Goal: Check status

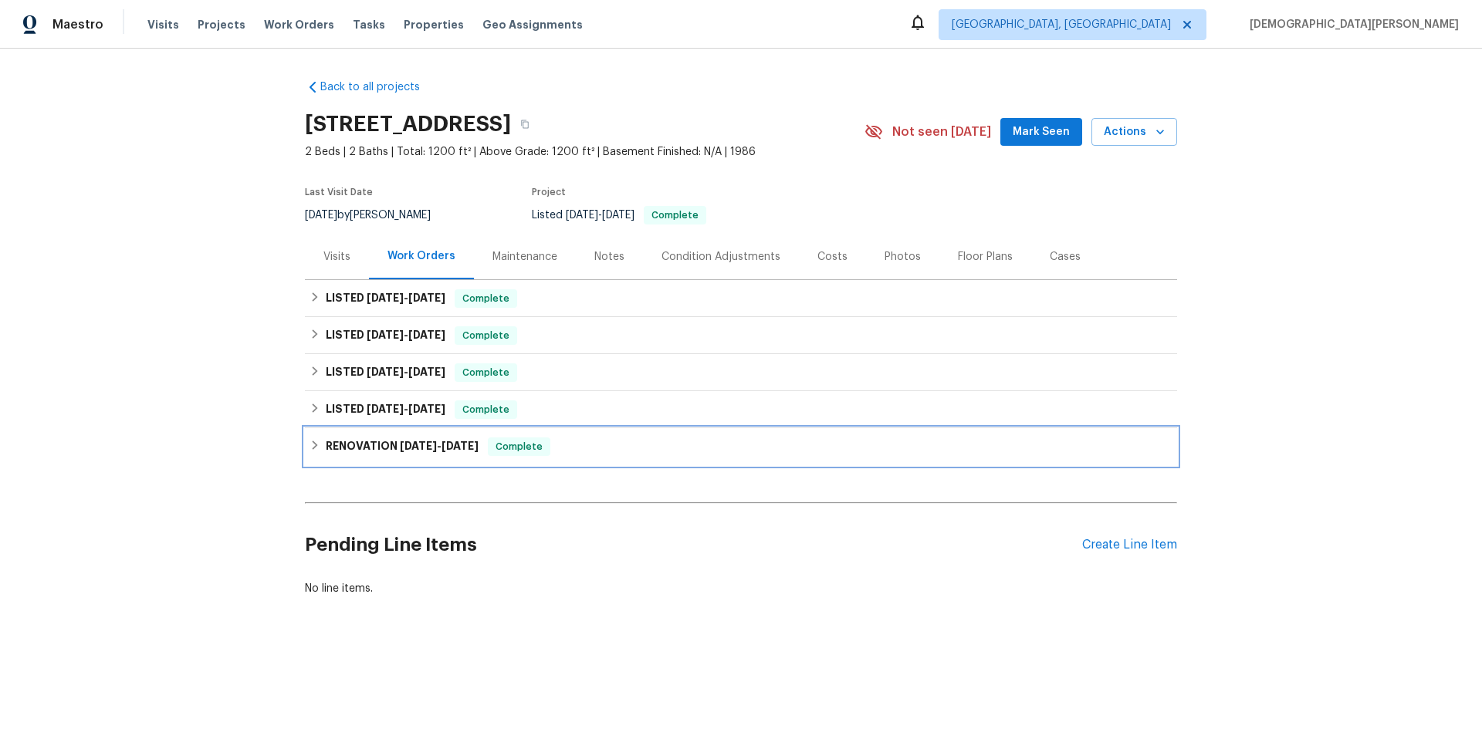
click at [367, 447] on h6 "RENOVATION [DATE] - [DATE]" at bounding box center [402, 447] width 153 height 19
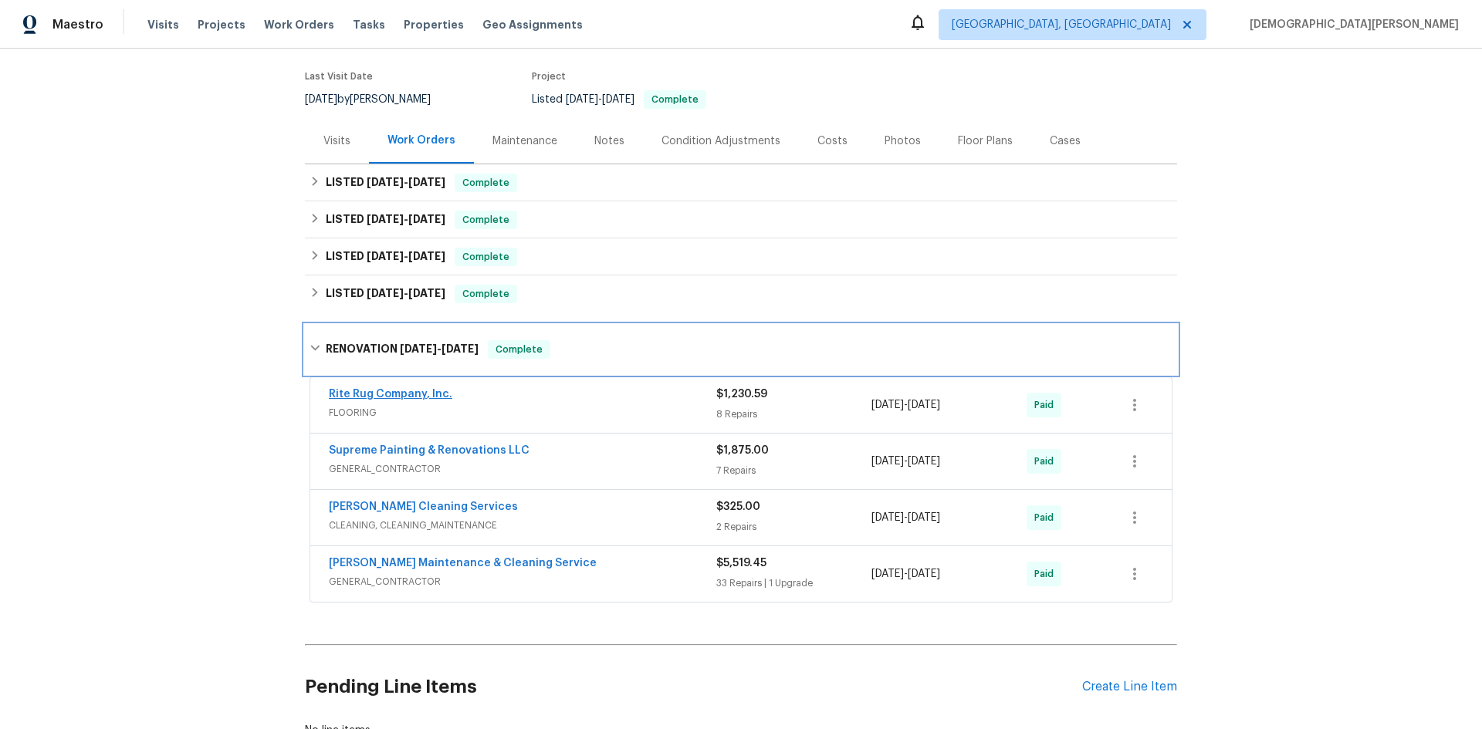
scroll to position [154, 0]
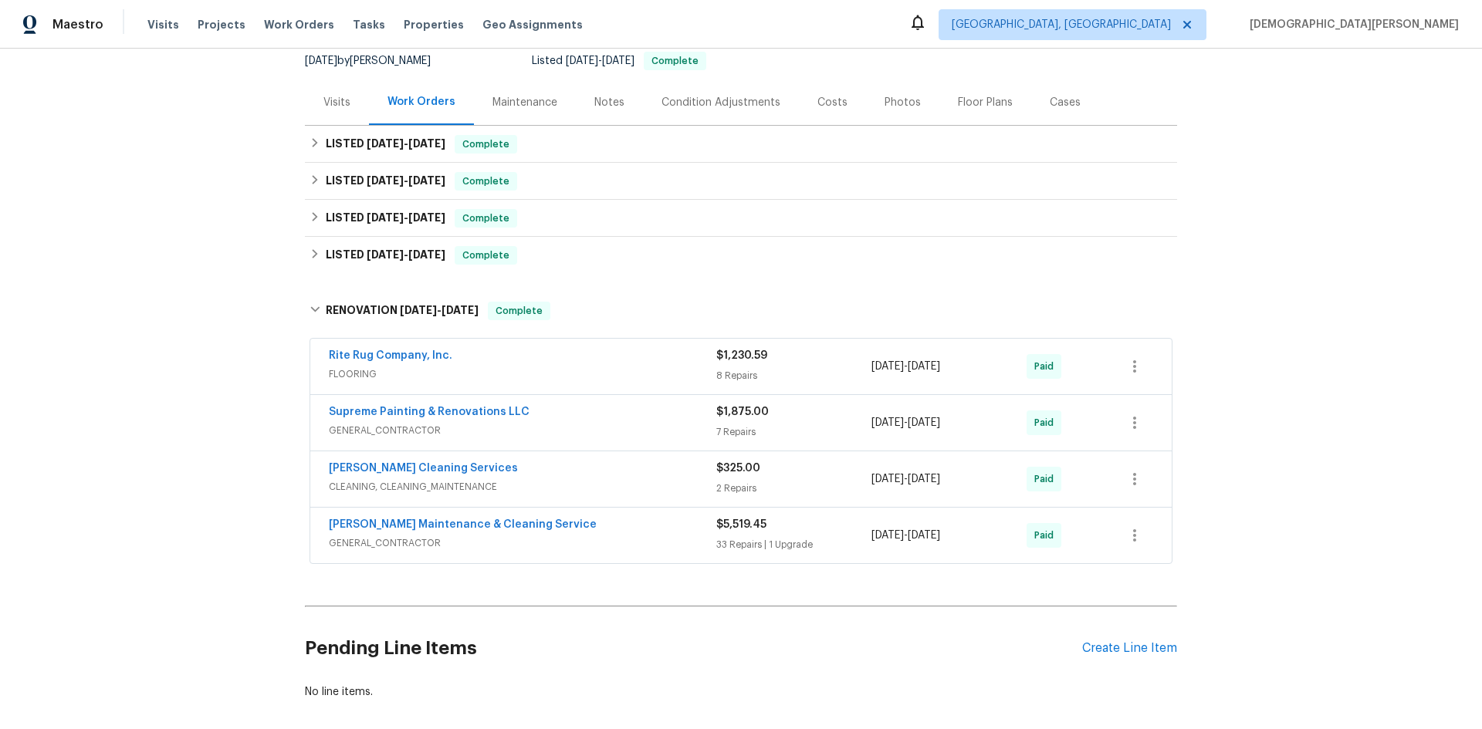
click at [476, 534] on div "[PERSON_NAME] Maintenance & Cleaning Service" at bounding box center [523, 526] width 388 height 19
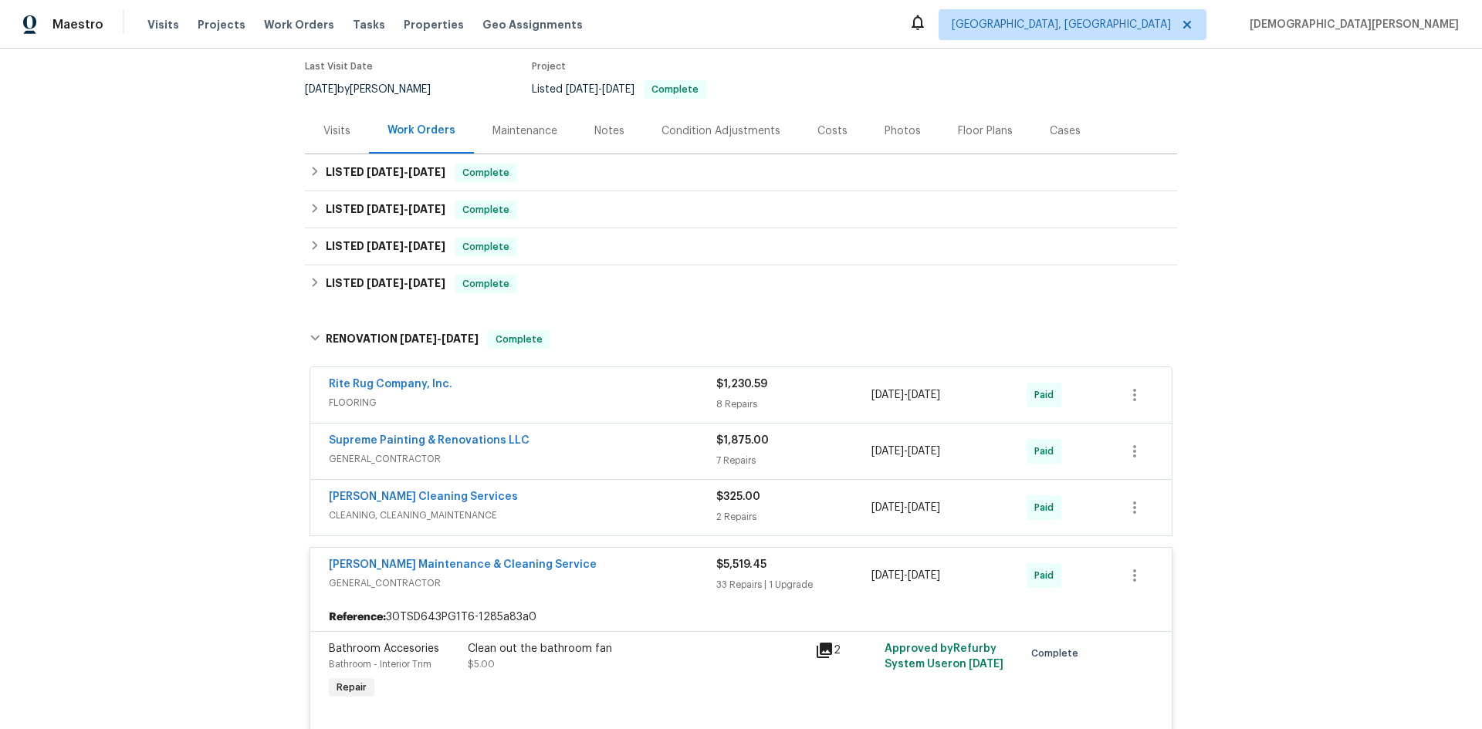
scroll to position [66, 0]
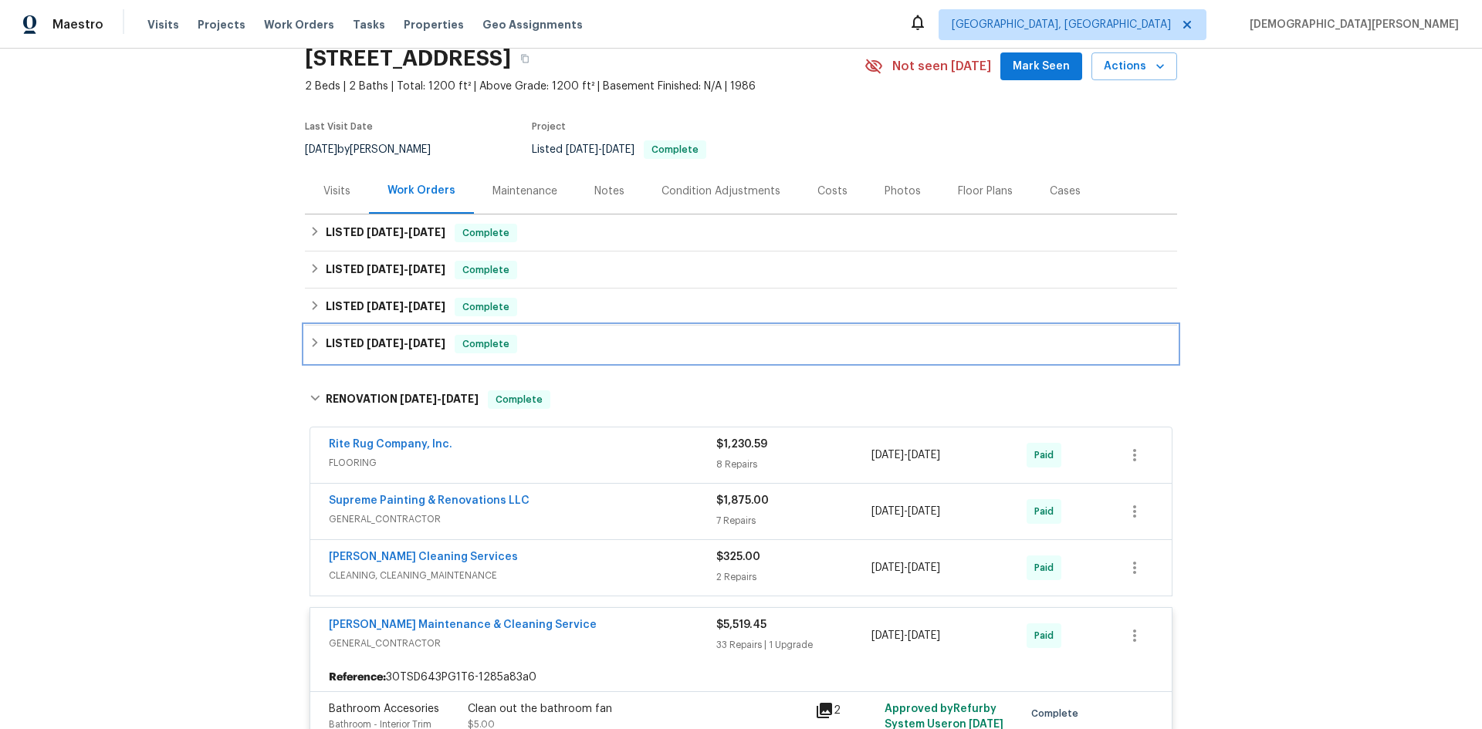
click at [402, 353] on h6 "LISTED [DATE] - [DATE]" at bounding box center [386, 344] width 120 height 19
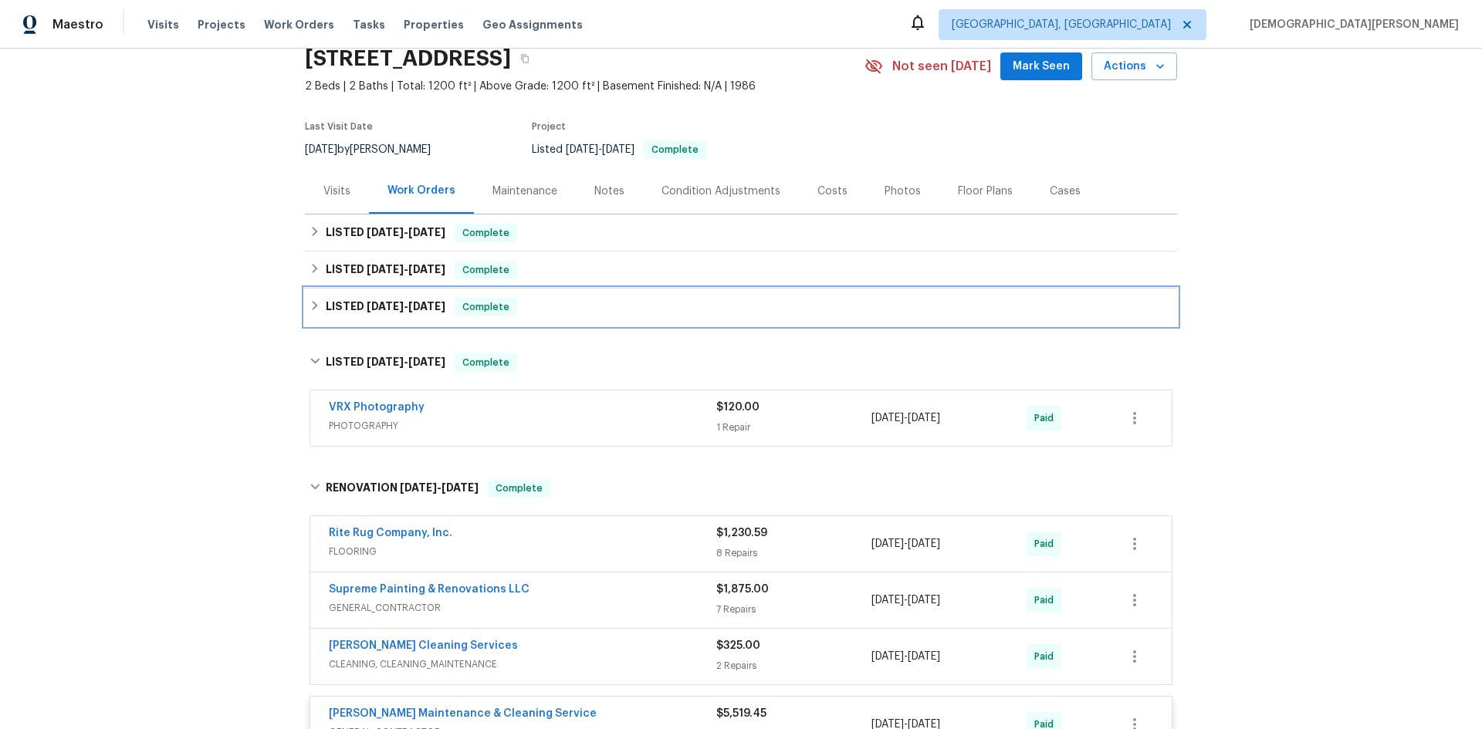
click at [425, 316] on h6 "LISTED [DATE] - [DATE]" at bounding box center [386, 307] width 120 height 19
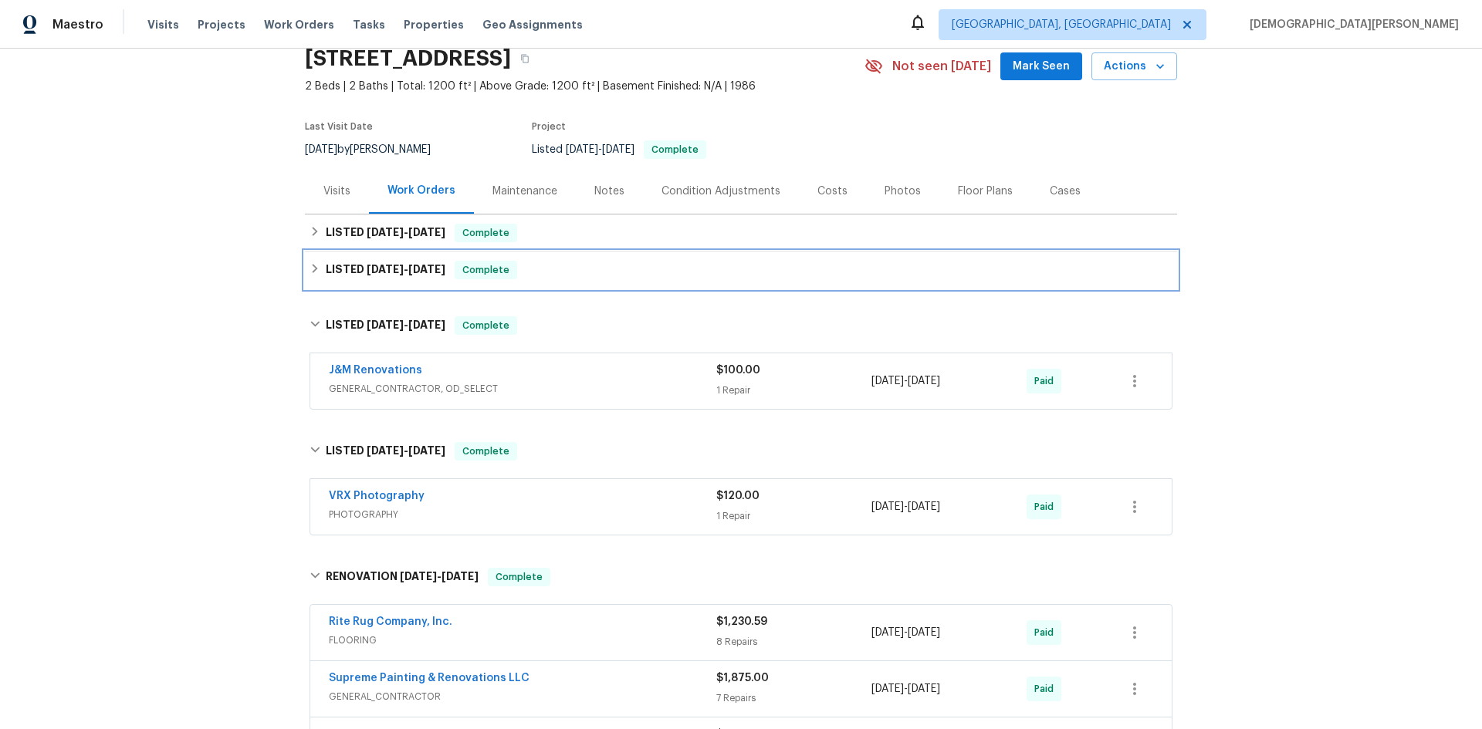
click at [420, 279] on div "LISTED [DATE] - [DATE] Complete" at bounding box center [741, 270] width 872 height 37
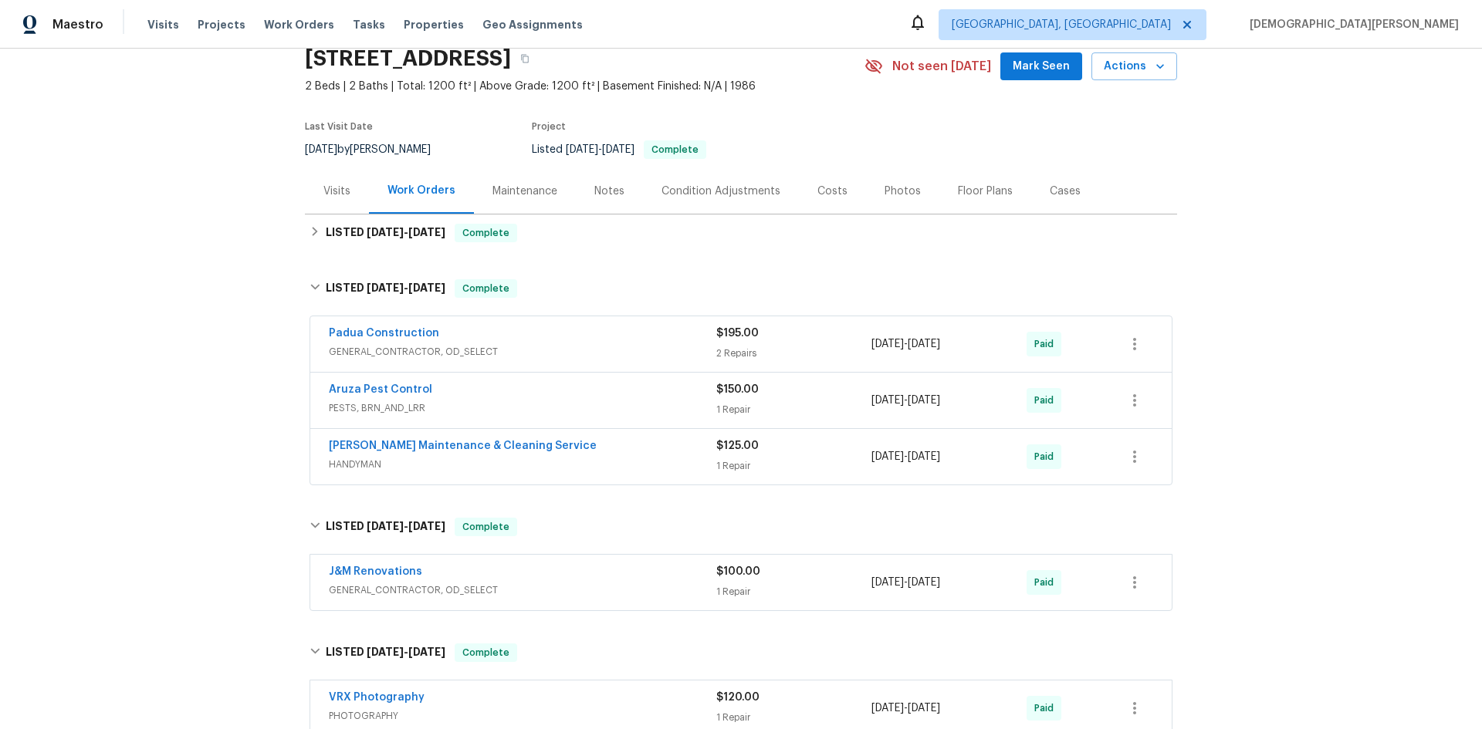
click at [527, 237] on div "LISTED [DATE] - [DATE] Complete" at bounding box center [741, 233] width 863 height 19
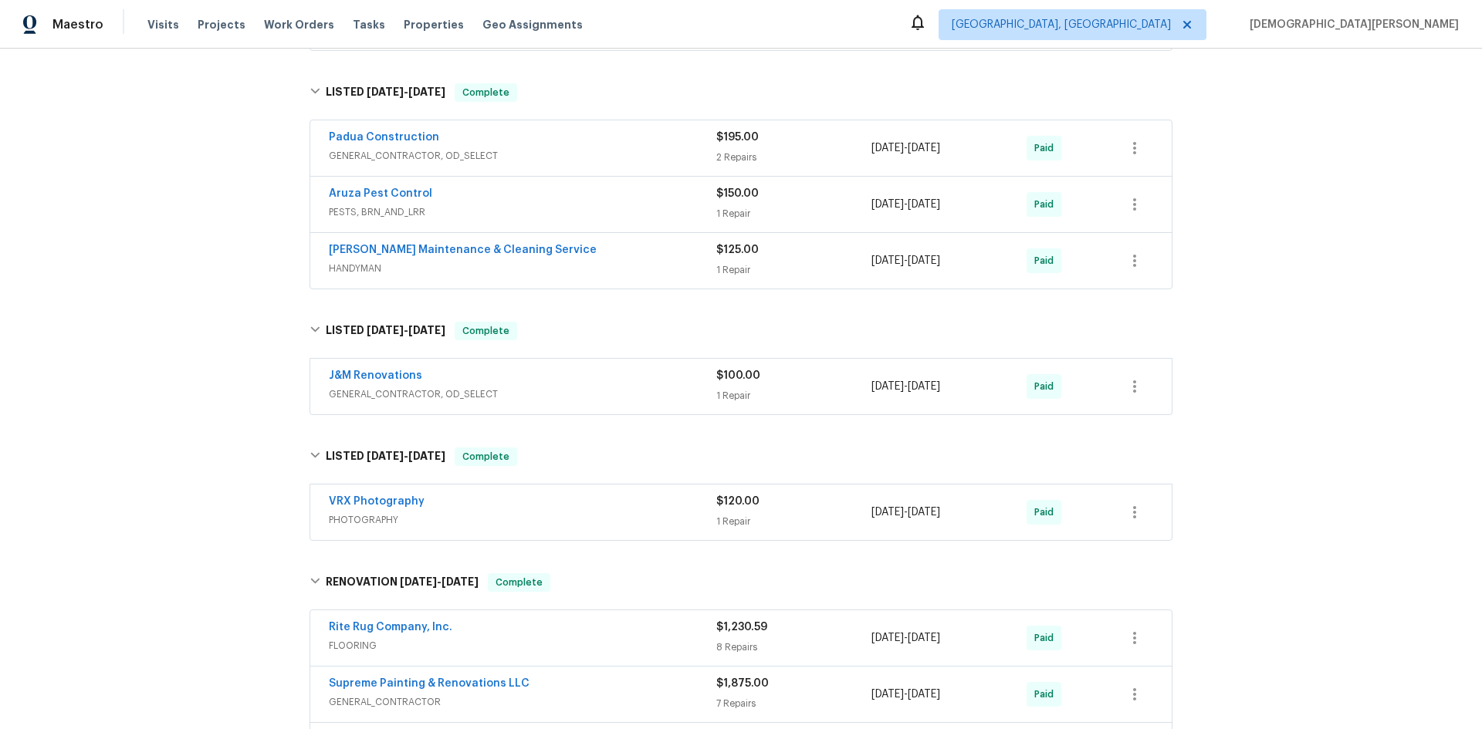
scroll to position [386, 0]
